Goal: Task Accomplishment & Management: Manage account settings

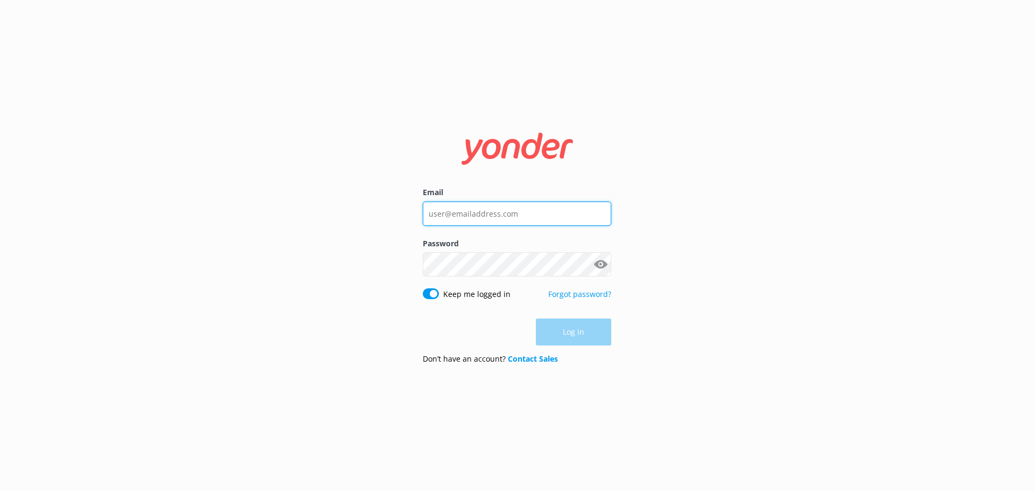
type input "[EMAIL_ADDRESS][DOMAIN_NAME]"
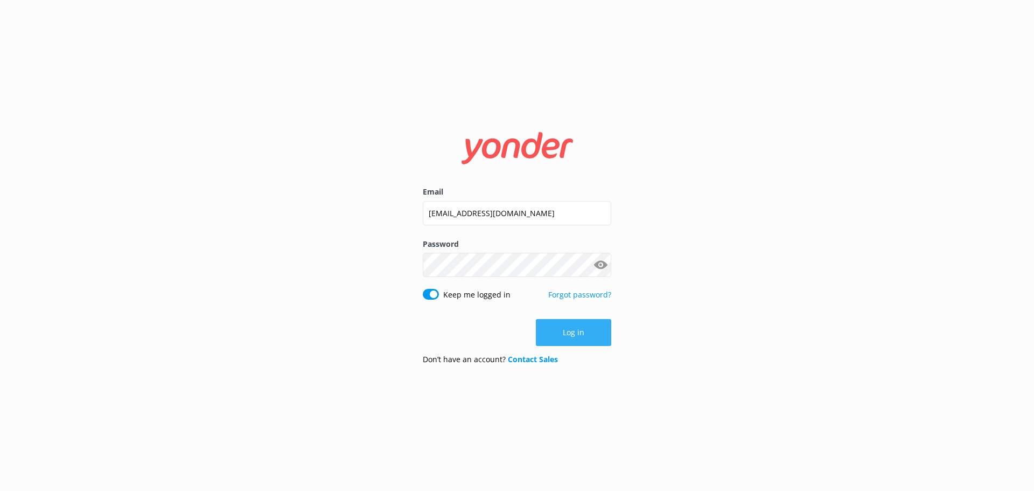
click at [563, 333] on div "Log in" at bounding box center [517, 332] width 188 height 27
click at [594, 330] on button "Log in" at bounding box center [573, 332] width 75 height 27
click at [594, 330] on div "Email reservations@totallytourism.co.nz Password Show password Keep me logged i…" at bounding box center [517, 245] width 1034 height 491
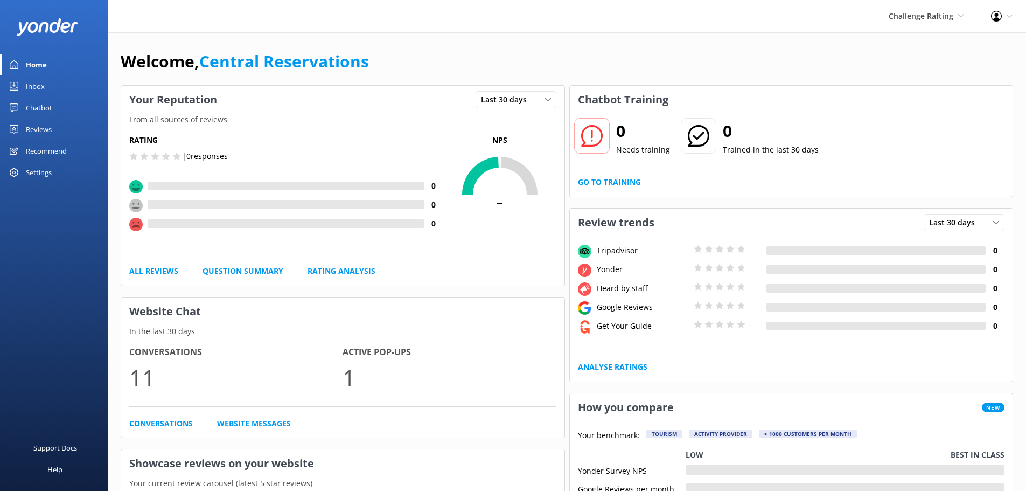
click at [49, 87] on link "Inbox" at bounding box center [54, 86] width 108 height 22
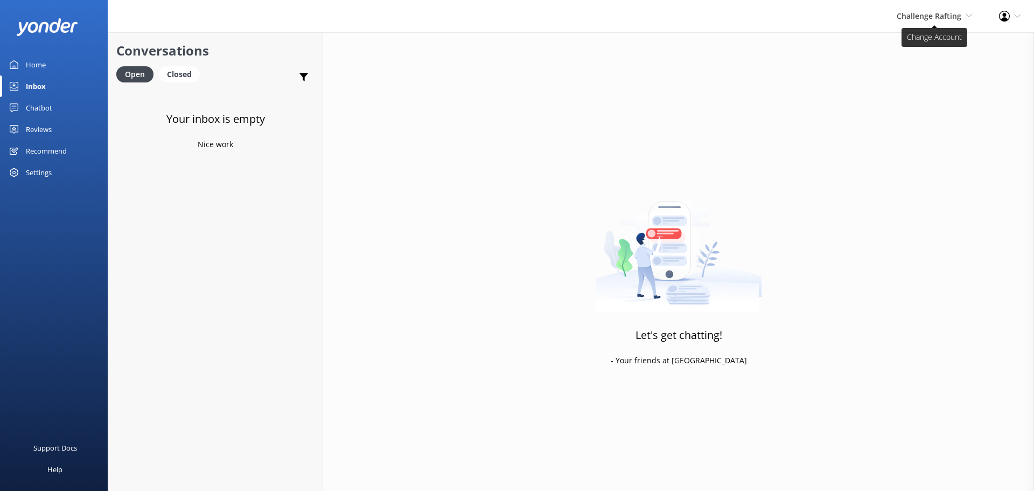
click at [970, 18] on icon at bounding box center [968, 15] width 6 height 6
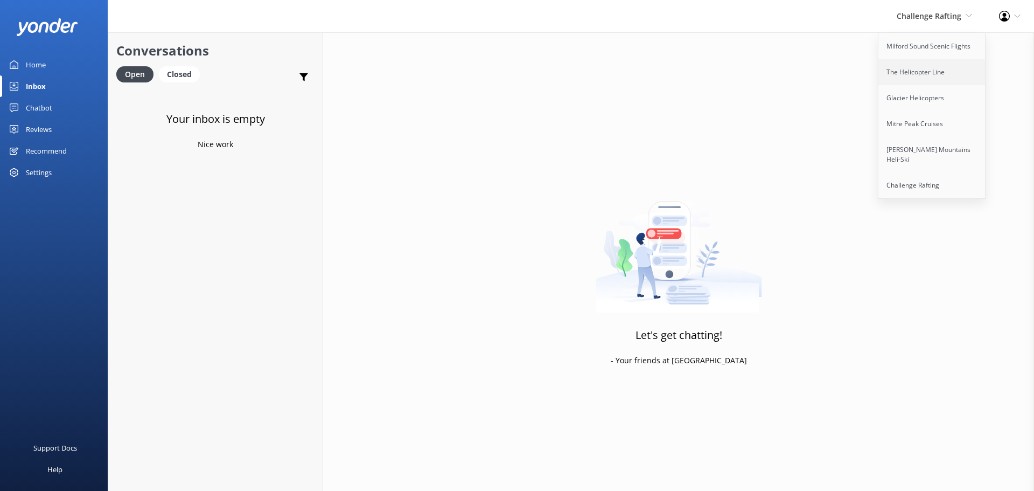
click at [939, 75] on link "The Helicopter Line" at bounding box center [932, 72] width 108 height 26
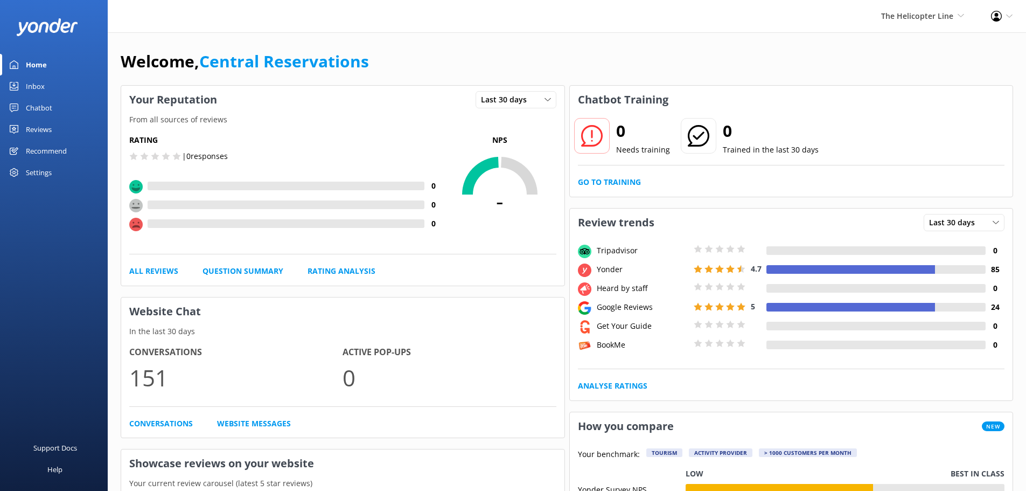
click at [68, 88] on link "Inbox" at bounding box center [54, 86] width 108 height 22
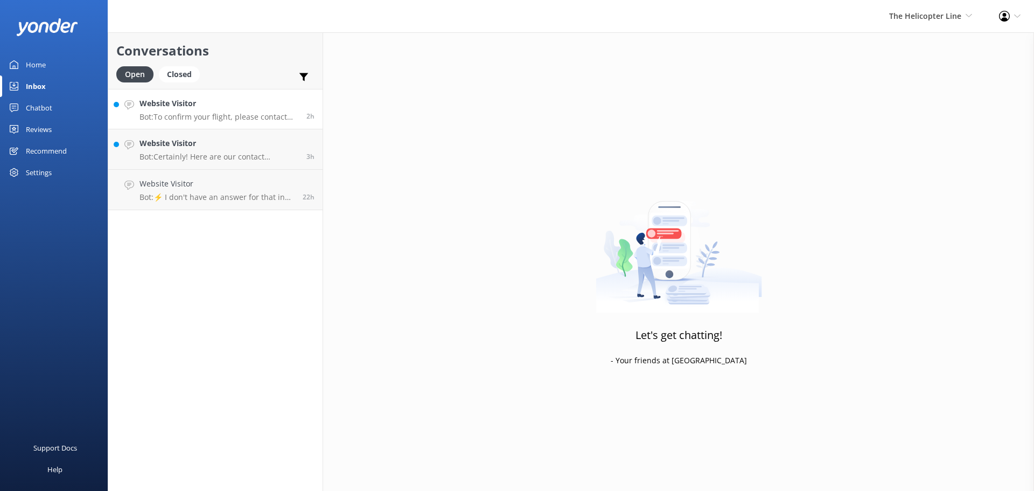
click at [237, 101] on h4 "Website Visitor" at bounding box center [218, 103] width 159 height 12
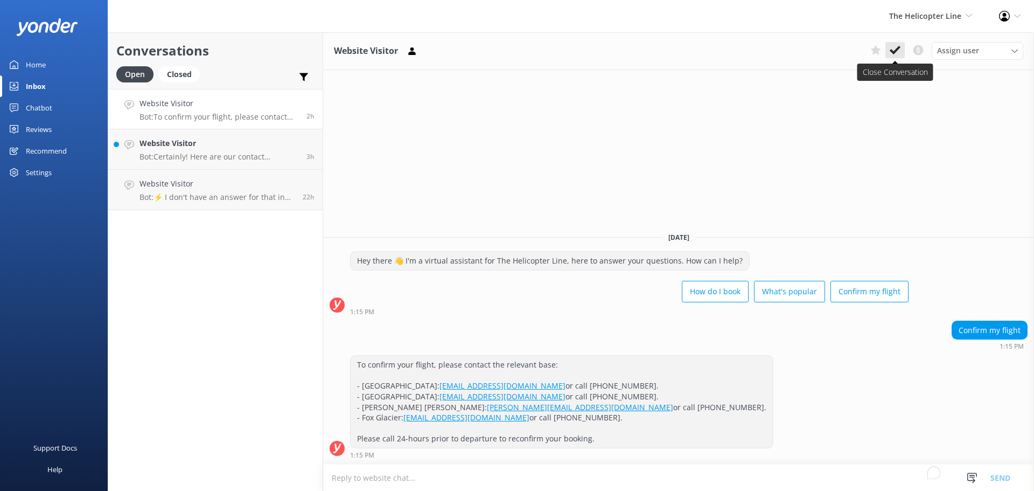
click at [895, 46] on icon at bounding box center [895, 50] width 11 height 11
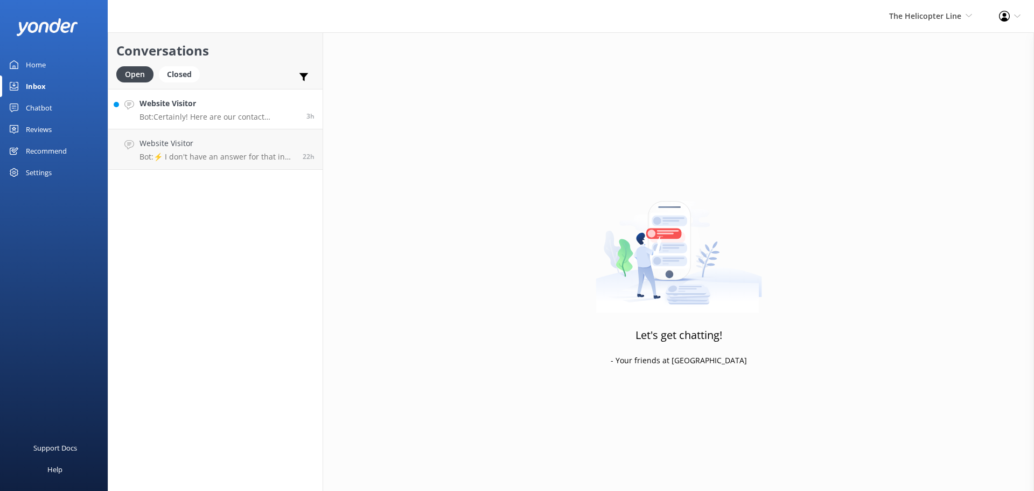
click at [299, 92] on link "Website Visitor Bot: Certainly! Here are our contact numbers: - Mount Cook: +64…" at bounding box center [215, 109] width 214 height 40
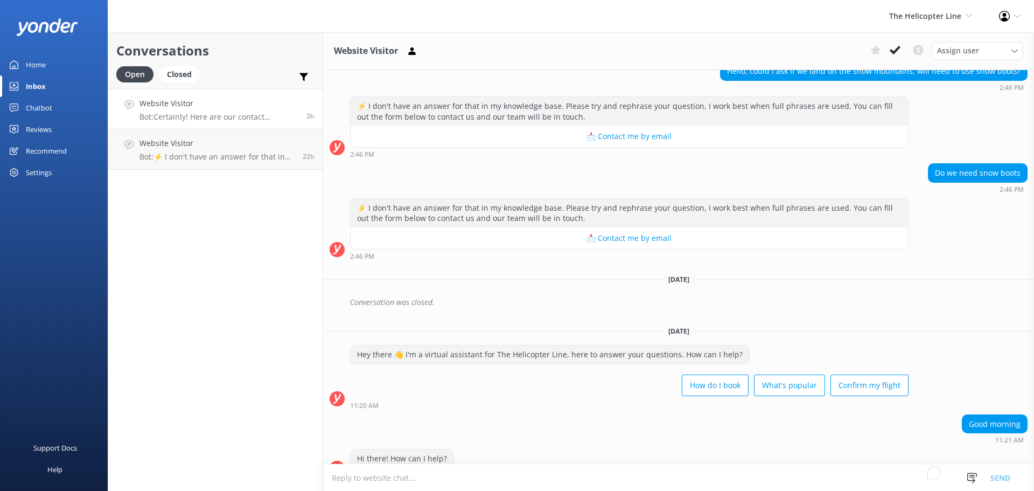
click at [283, 96] on link "Website Visitor Bot: Certainly! Here are our contact numbers: - Mount Cook: +64…" at bounding box center [215, 109] width 214 height 40
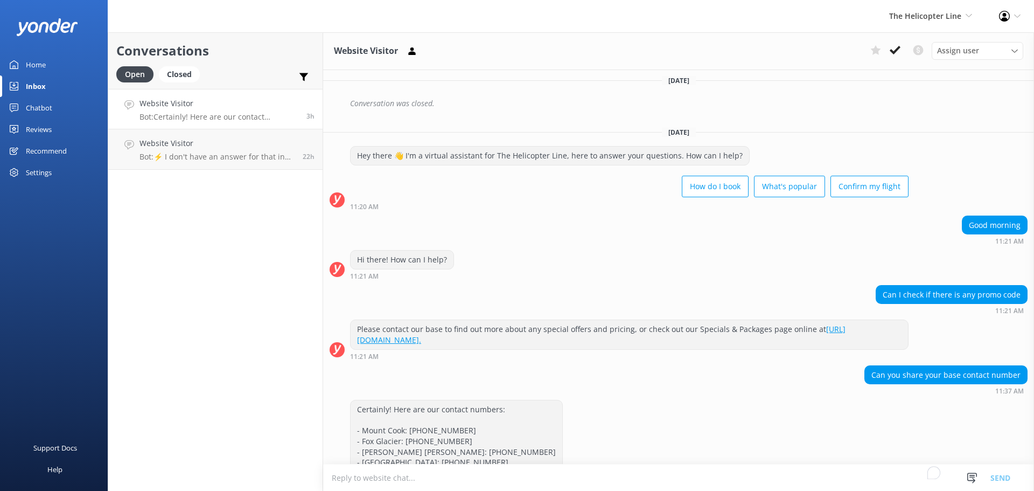
scroll to position [1687, 0]
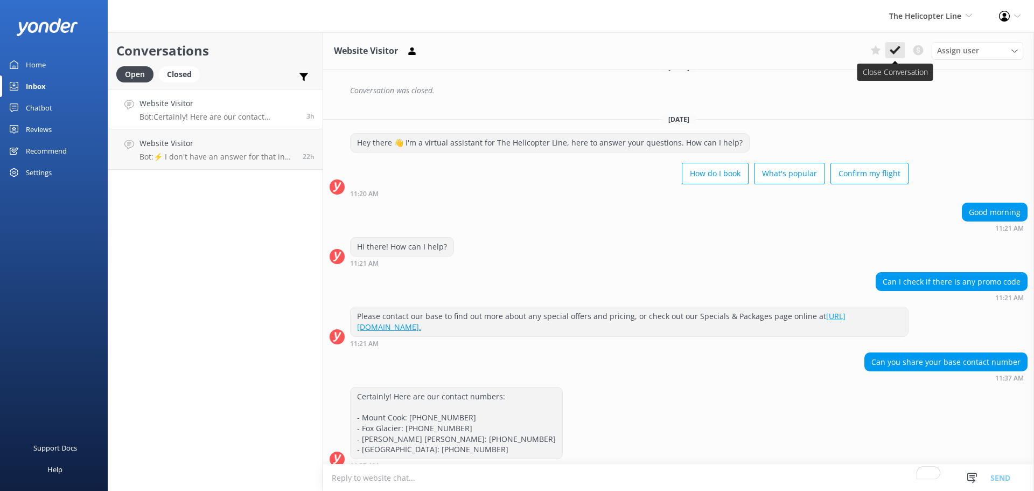
click at [898, 56] on button at bounding box center [894, 50] width 19 height 16
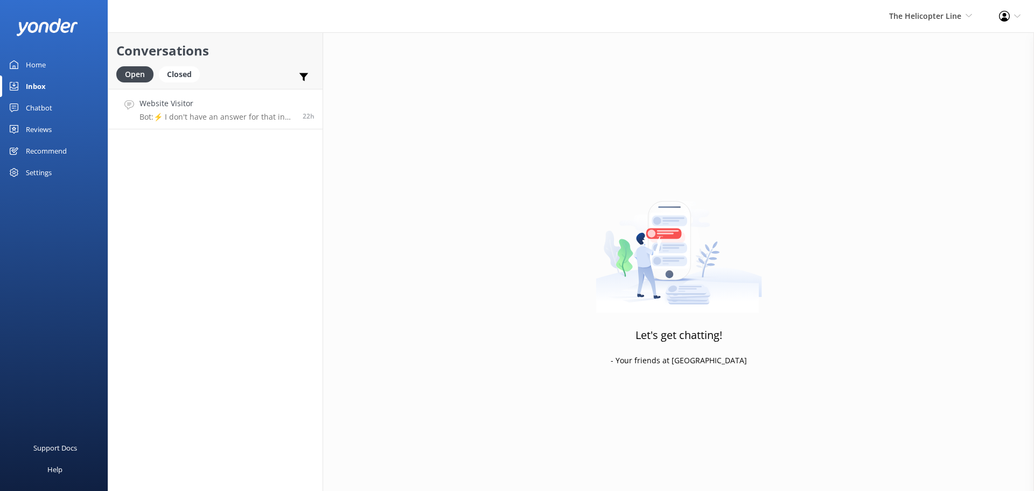
click at [283, 106] on h4 "Website Visitor" at bounding box center [216, 103] width 155 height 12
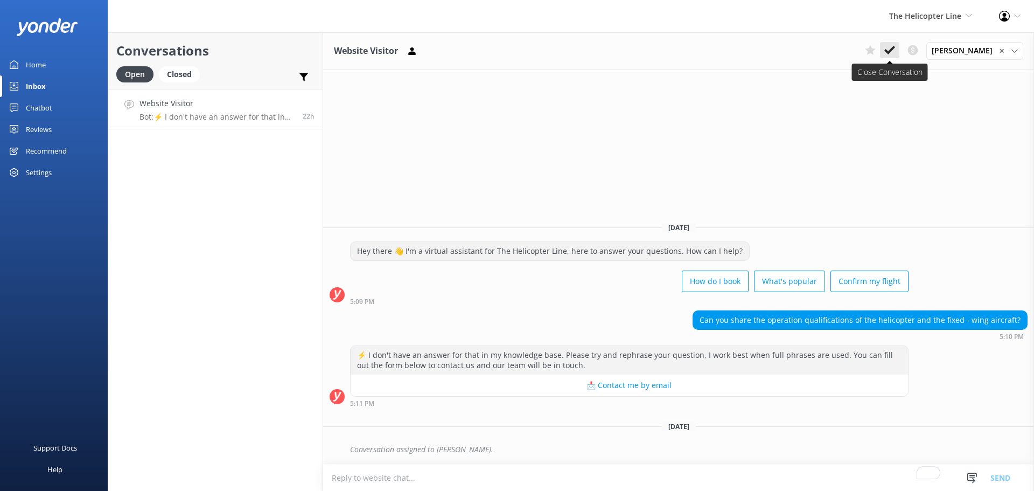
click at [888, 50] on use at bounding box center [889, 50] width 11 height 9
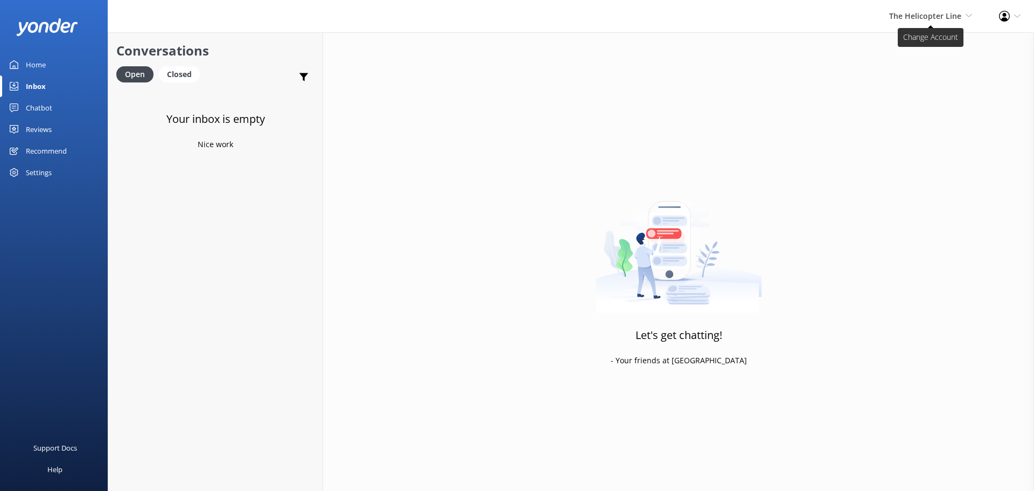
click at [969, 12] on icon at bounding box center [968, 15] width 6 height 6
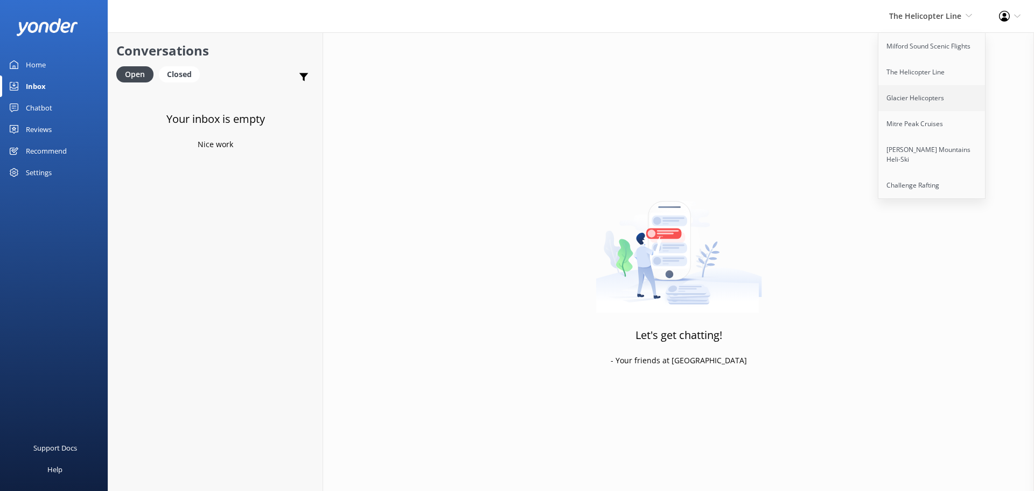
click at [910, 106] on link "Glacier Helicopters" at bounding box center [932, 98] width 108 height 26
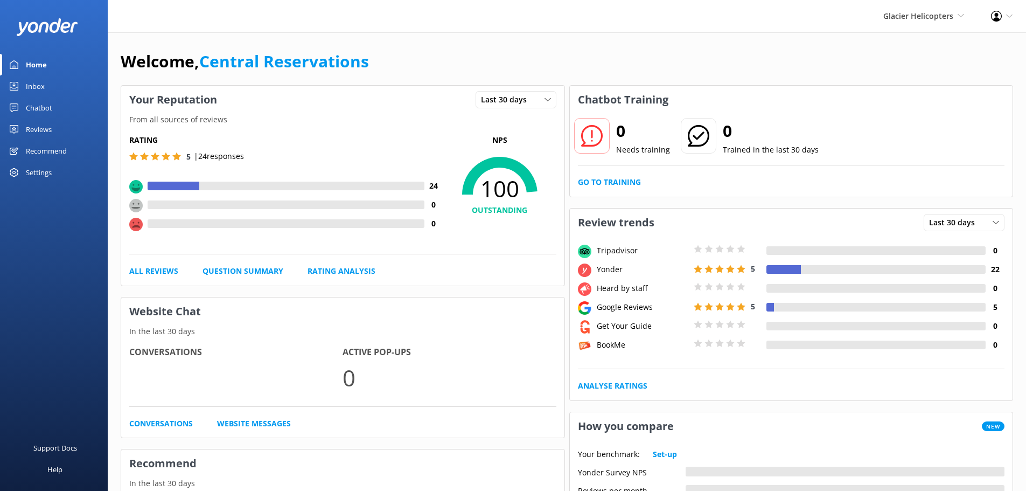
click at [46, 82] on link "Inbox" at bounding box center [54, 86] width 108 height 22
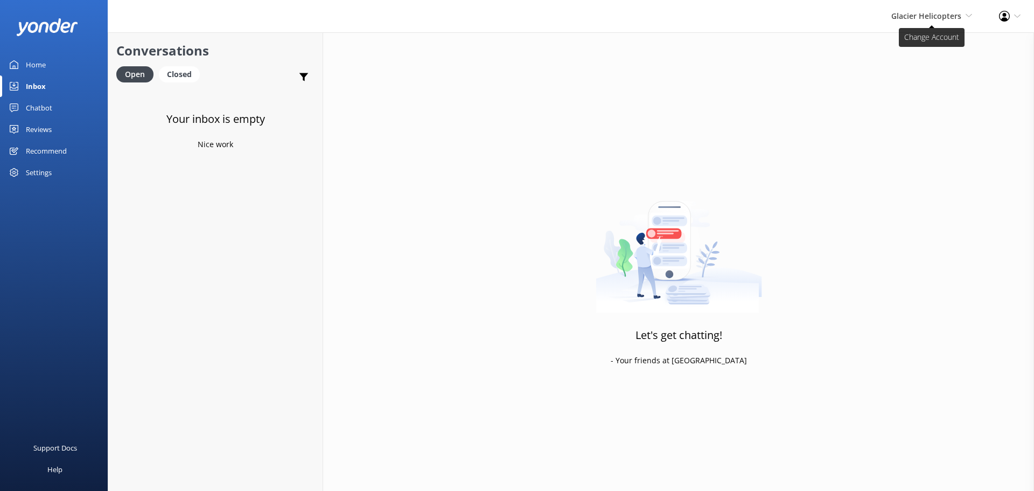
click at [936, 11] on span "Glacier Helicopters" at bounding box center [926, 16] width 70 height 10
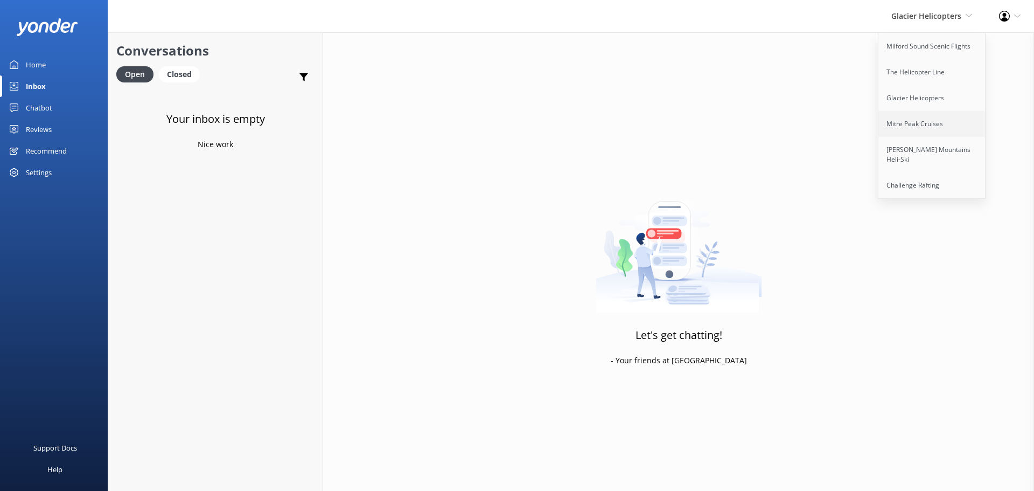
click at [937, 128] on link "Mitre Peak Cruises" at bounding box center [932, 124] width 108 height 26
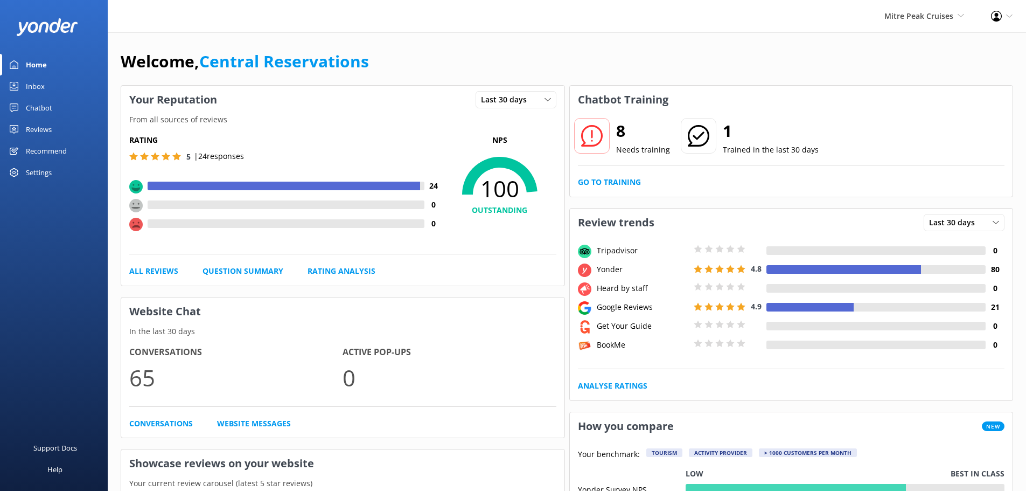
click at [51, 82] on link "Inbox" at bounding box center [54, 86] width 108 height 22
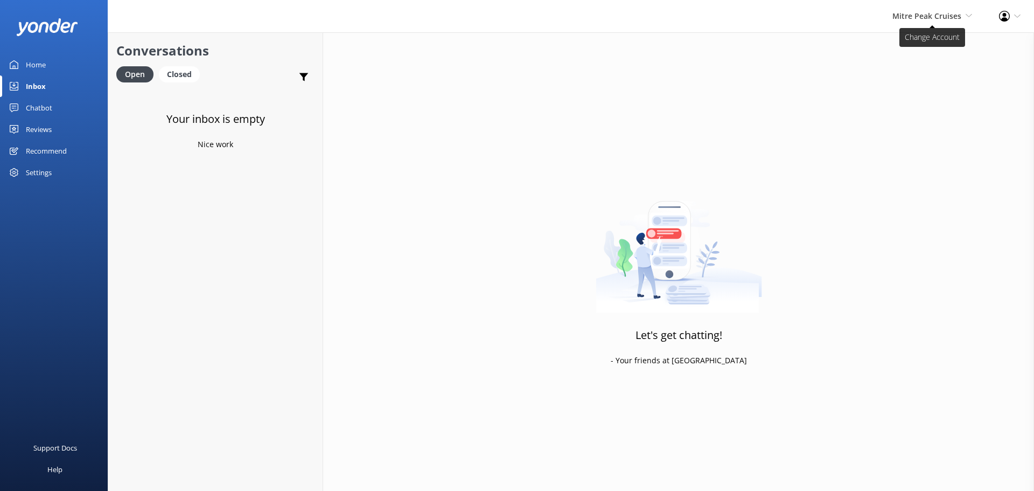
click at [937, 18] on span "Mitre Peak Cruises" at bounding box center [926, 16] width 69 height 10
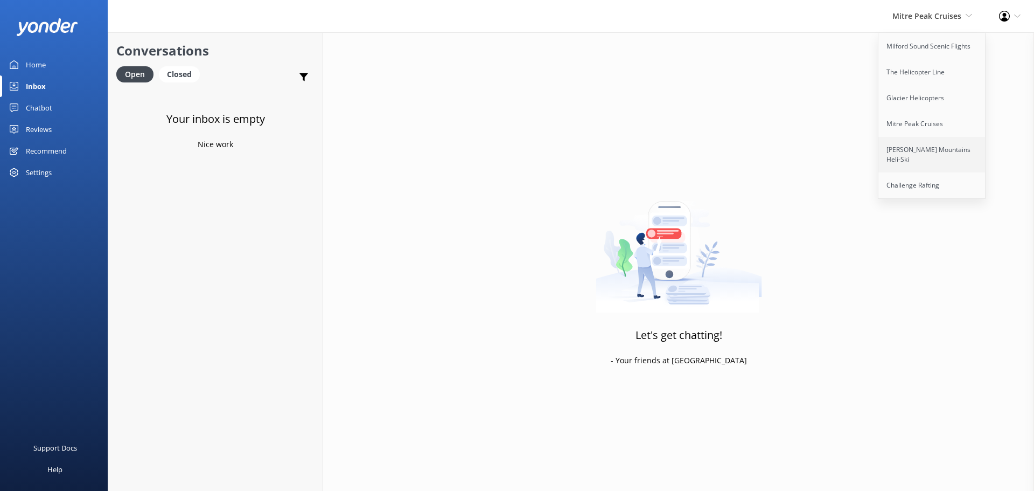
click at [923, 149] on link "[PERSON_NAME] Mountains Heli-Ski" at bounding box center [932, 155] width 108 height 36
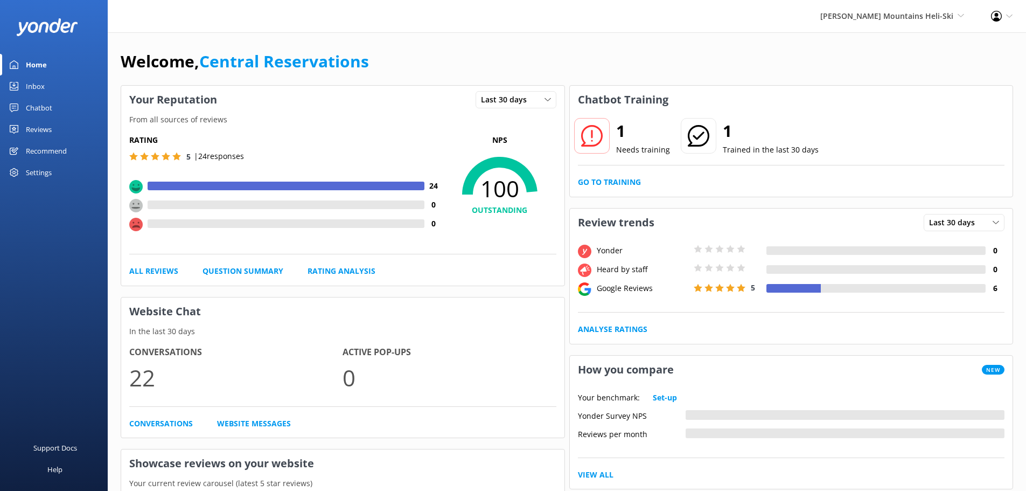
click at [59, 88] on link "Inbox" at bounding box center [54, 86] width 108 height 22
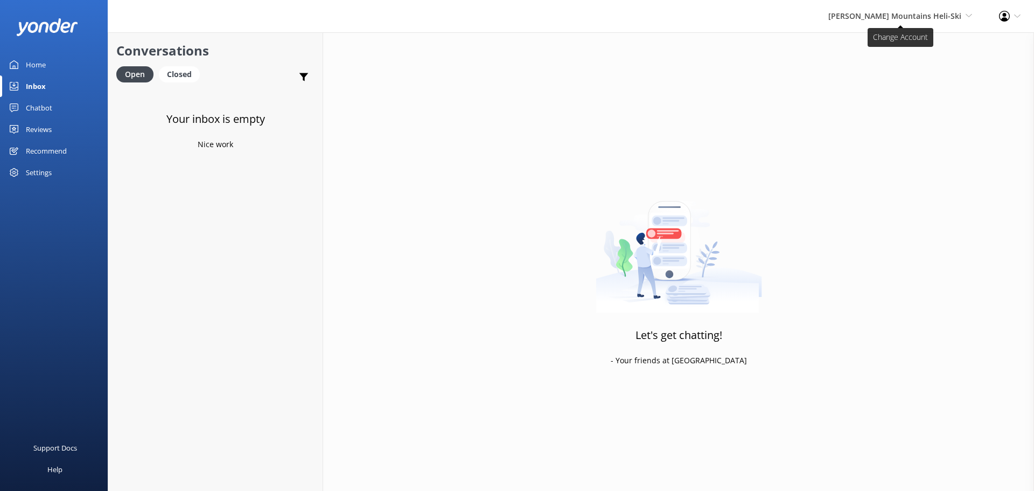
click at [949, 18] on span "[PERSON_NAME] Mountains Heli-Ski" at bounding box center [894, 16] width 133 height 10
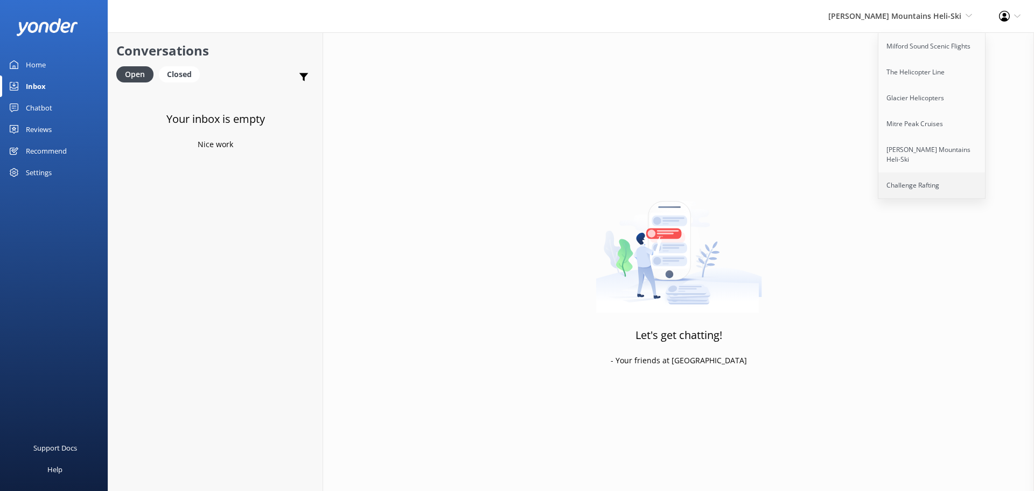
click at [925, 177] on link "Challenge Rafting" at bounding box center [932, 185] width 108 height 26
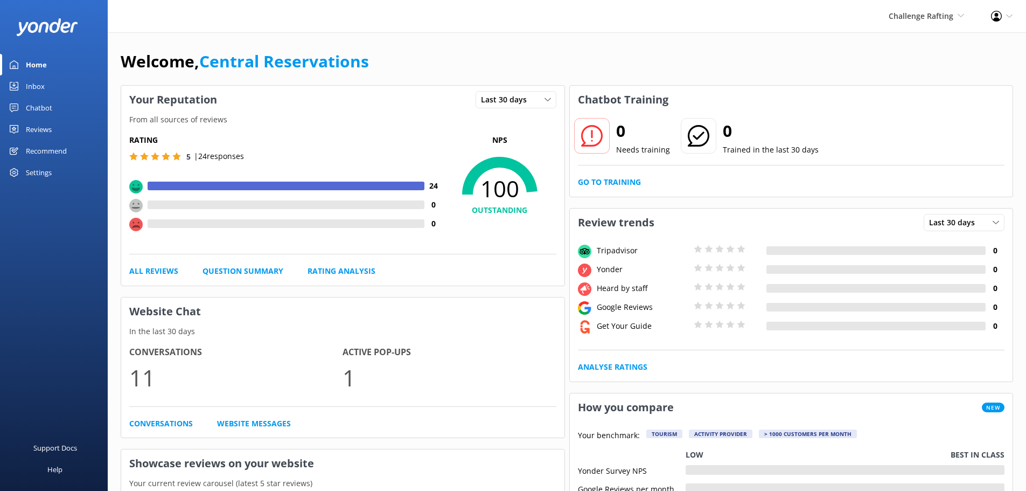
click at [52, 83] on link "Inbox" at bounding box center [54, 86] width 108 height 22
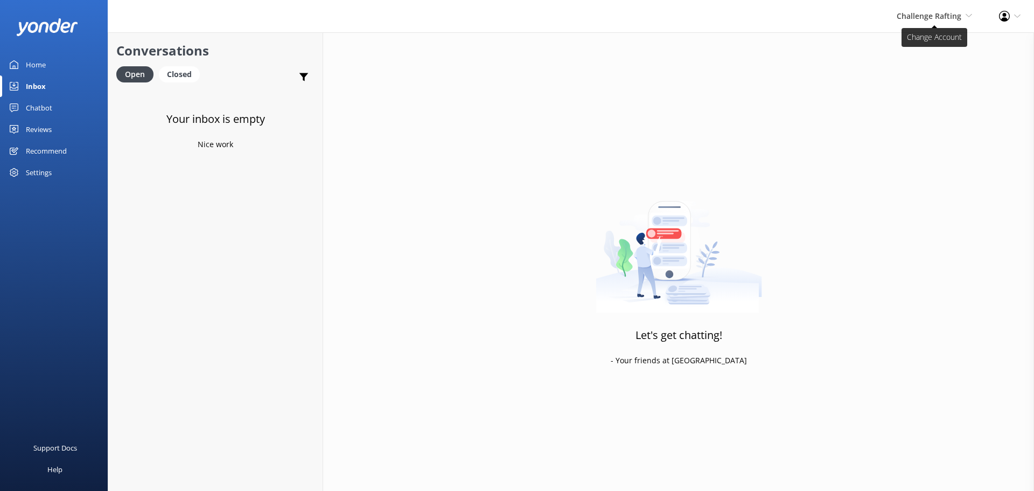
drag, startPoint x: 885, startPoint y: 18, endPoint x: 912, endPoint y: 21, distance: 26.5
click at [898, 19] on div "Challenge Rafting Milford Sound Scenic Flights The Helicopter Line Glacier Heli…" at bounding box center [934, 16] width 102 height 32
click at [912, 21] on span "Challenge Rafting Milford Sound Scenic Flights The Helicopter Line Glacier Heli…" at bounding box center [934, 16] width 75 height 12
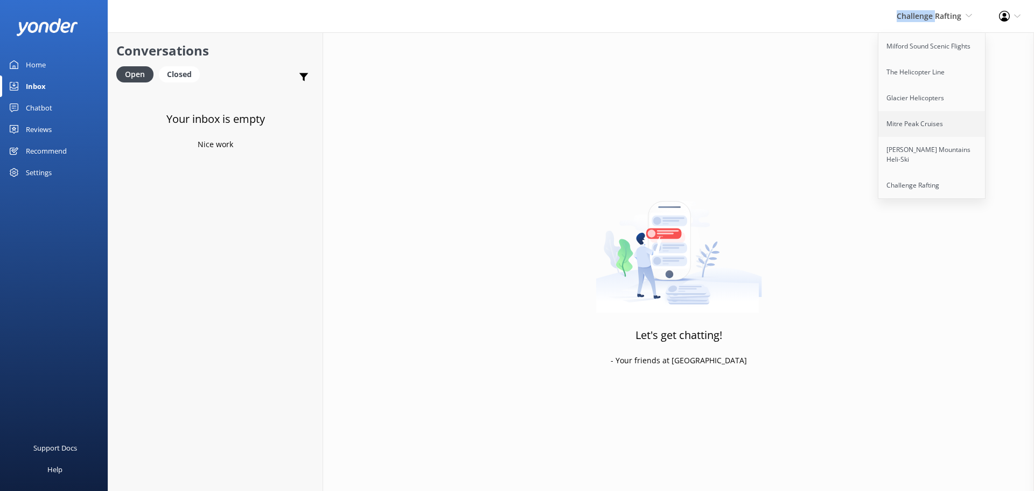
click at [939, 125] on link "Mitre Peak Cruises" at bounding box center [932, 124] width 108 height 26
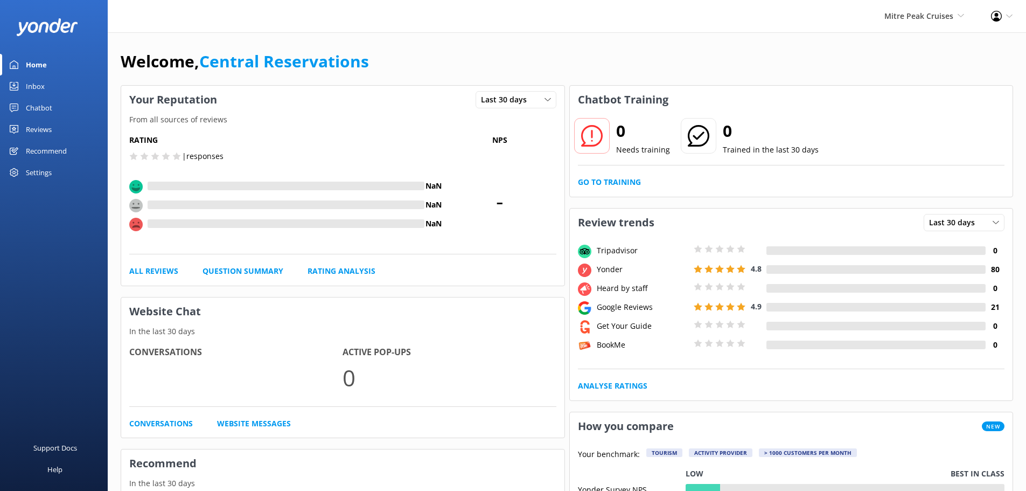
click at [37, 84] on div "Inbox" at bounding box center [35, 86] width 19 height 22
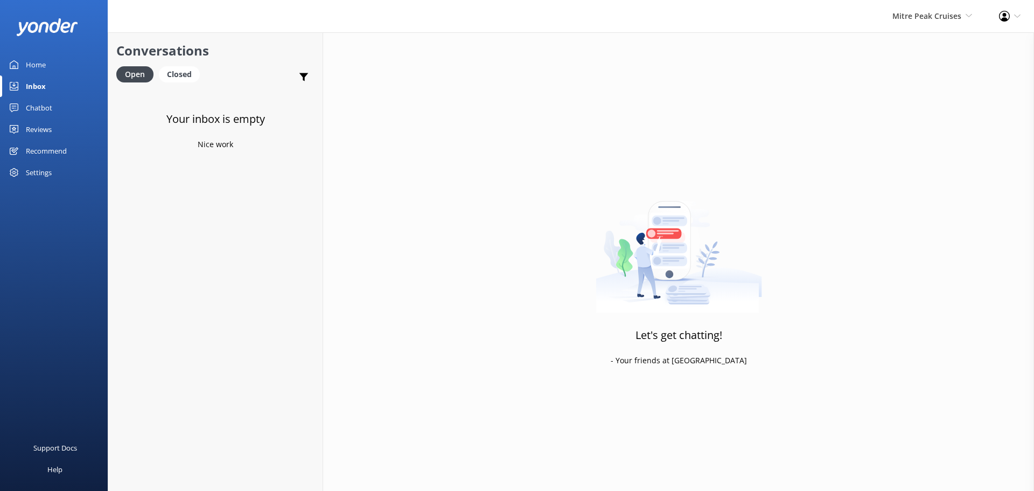
click at [47, 108] on div "Chatbot" at bounding box center [39, 108] width 26 height 22
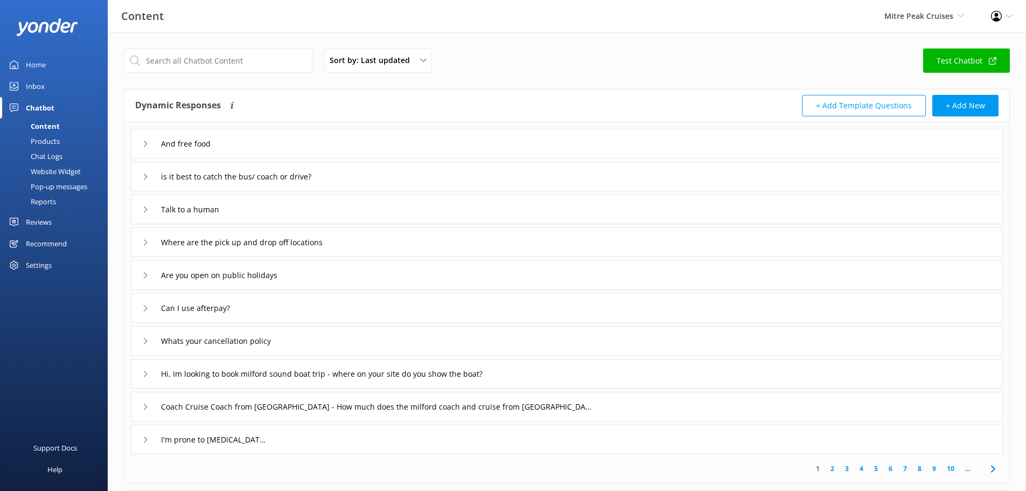
click at [64, 169] on div "Website Widget" at bounding box center [43, 171] width 74 height 15
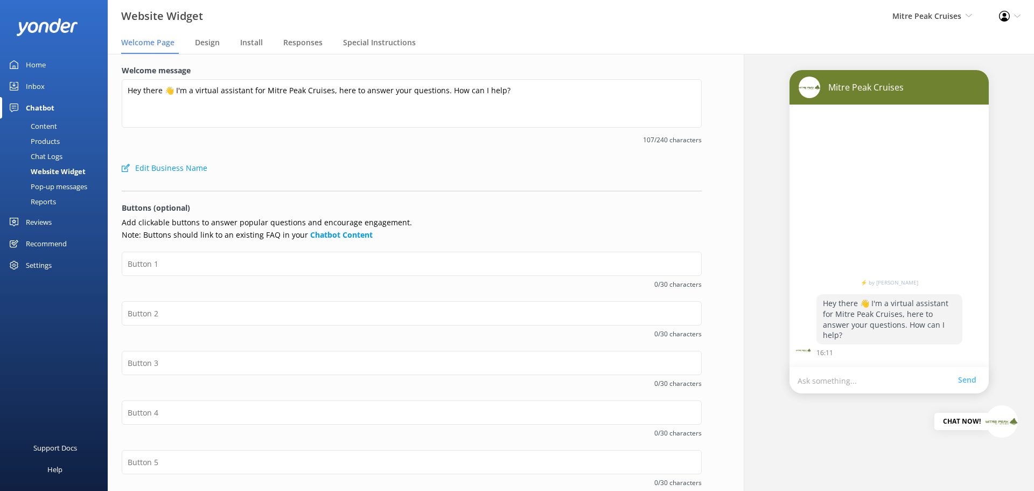
click at [66, 184] on div "Pop-up messages" at bounding box center [46, 186] width 81 height 15
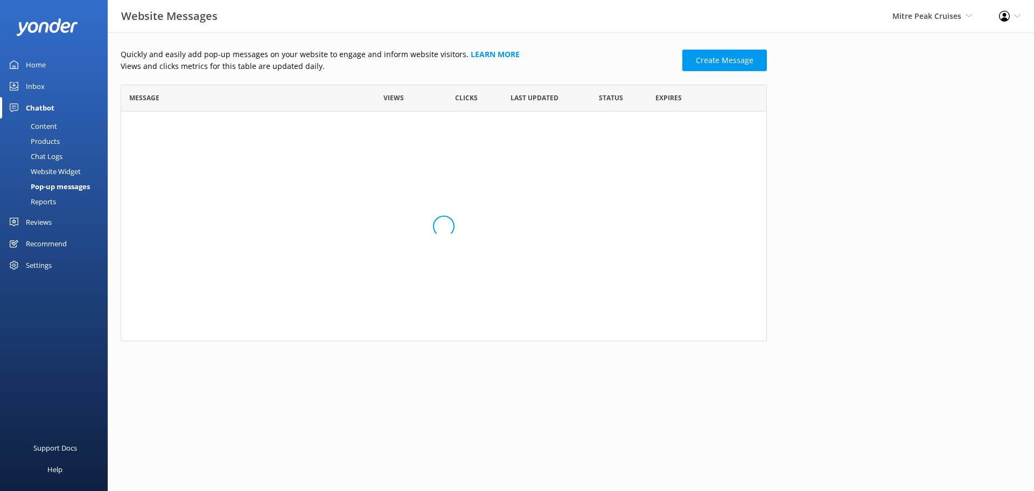
scroll to position [65, 638]
drag, startPoint x: 205, startPoint y: 138, endPoint x: 213, endPoint y: 127, distance: 13.9
click at [206, 137] on span "Status message" at bounding box center [239, 140] width 220 height 11
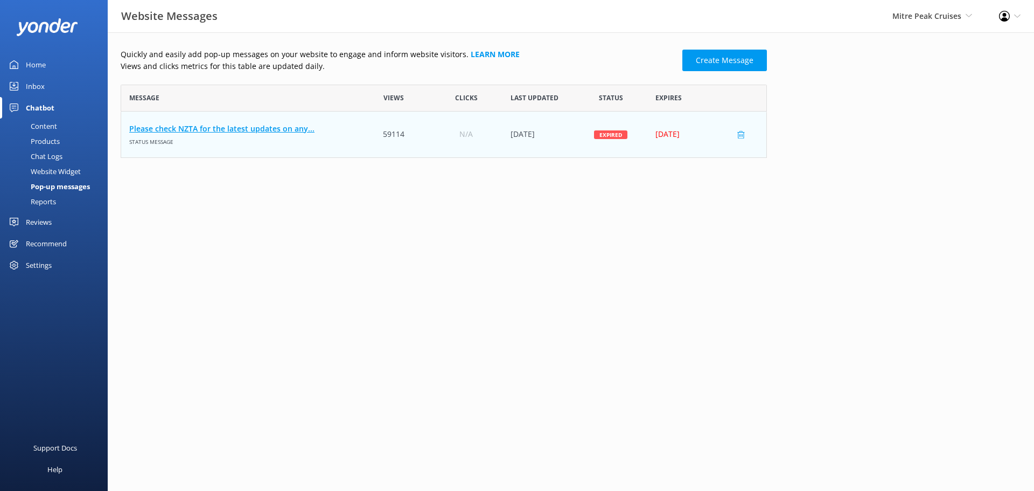
click at [214, 127] on link "Please check NZTA for the latest updates on any..." at bounding box center [239, 129] width 220 height 12
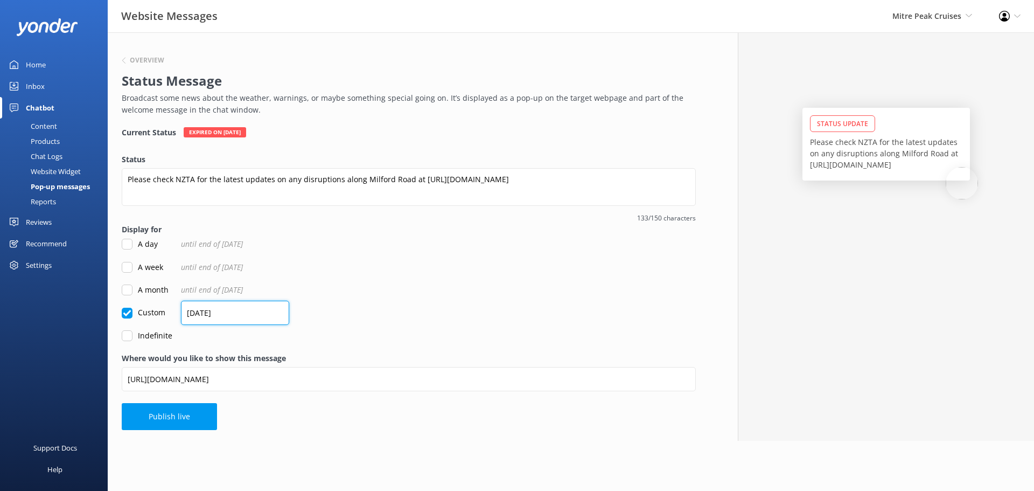
click at [255, 318] on input "[DATE]" at bounding box center [235, 312] width 108 height 24
click at [206, 313] on input "[DATE]" at bounding box center [235, 312] width 108 height 24
click at [197, 313] on input "[DATE]" at bounding box center [235, 312] width 108 height 24
type input "[DATE]"
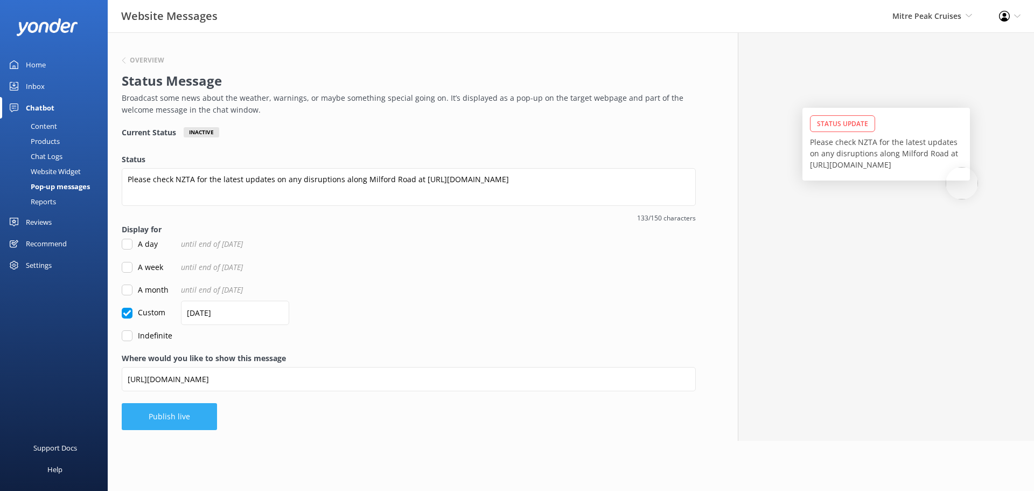
click at [186, 415] on button "Publish live" at bounding box center [169, 416] width 95 height 27
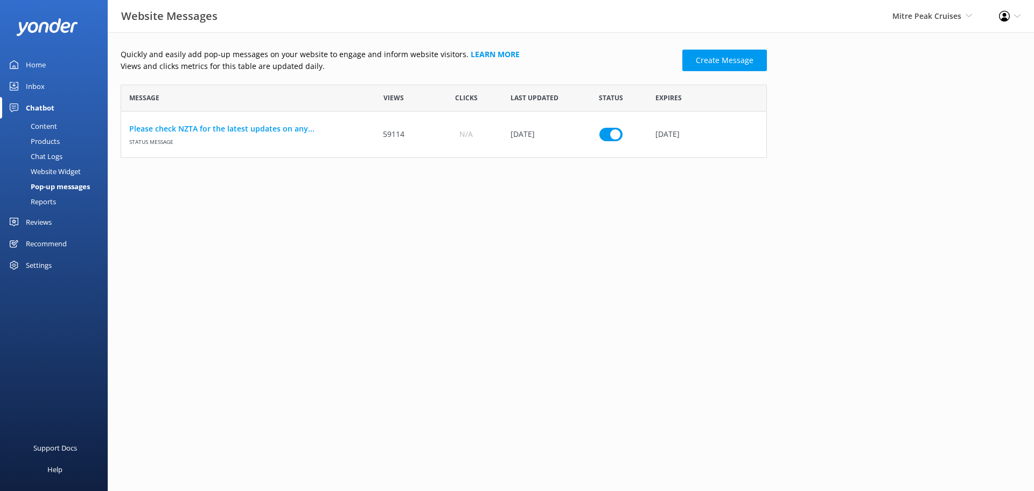
scroll to position [65, 638]
click at [931, 121] on div "Quickly and easily add pop-up messages on your website to engage and inform web…" at bounding box center [571, 105] width 926 height 147
